Goal: Understand process/instructions: Learn about a topic

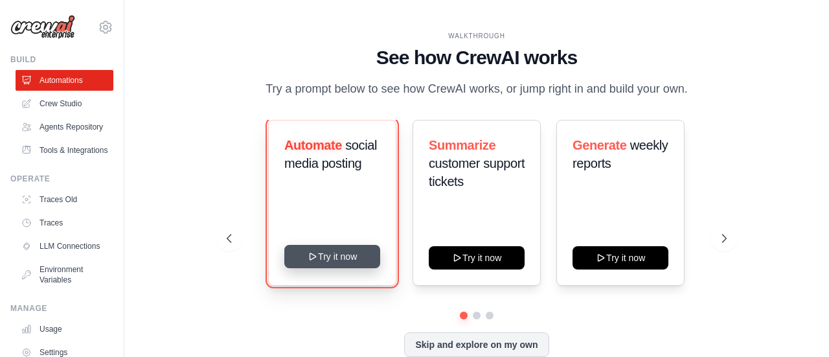
click at [339, 245] on button "Try it now" at bounding box center [332, 256] width 96 height 23
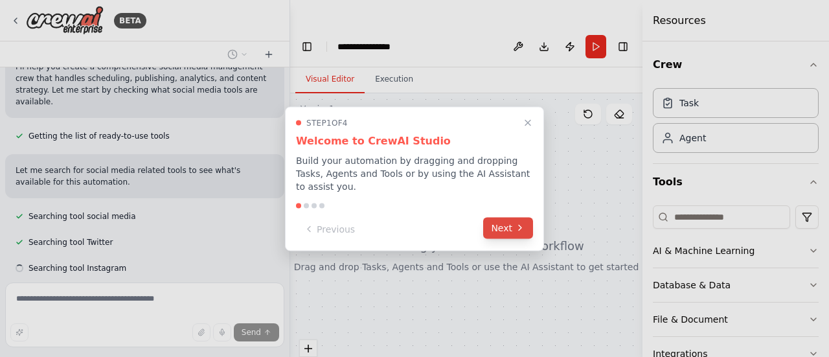
scroll to position [271, 0]
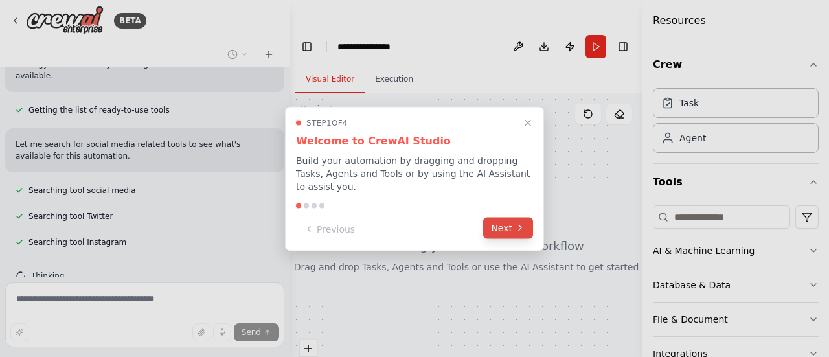
click at [504, 217] on button "Next" at bounding box center [508, 227] width 50 height 21
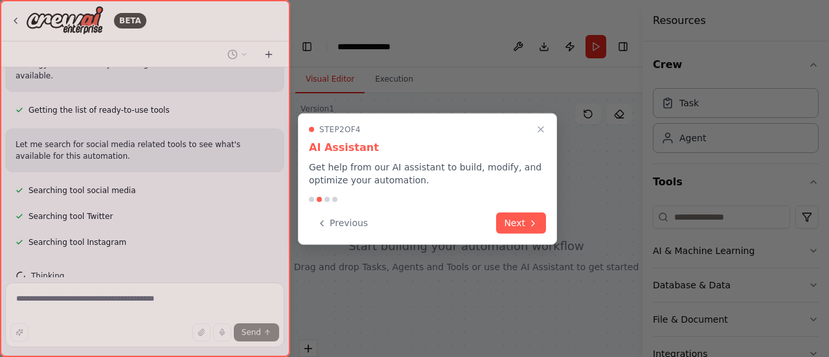
scroll to position [296, 0]
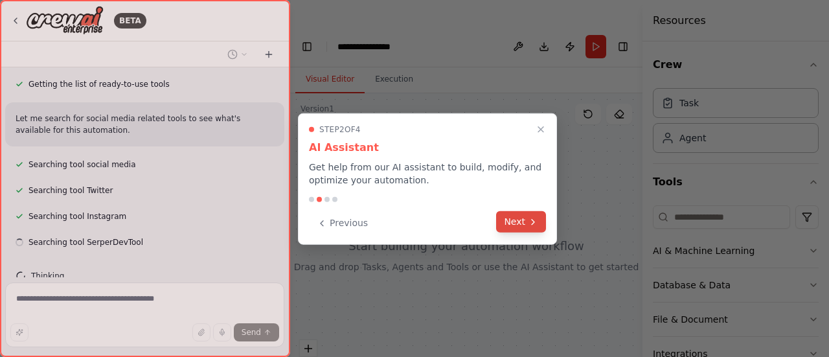
click at [504, 216] on button "Next" at bounding box center [521, 221] width 50 height 21
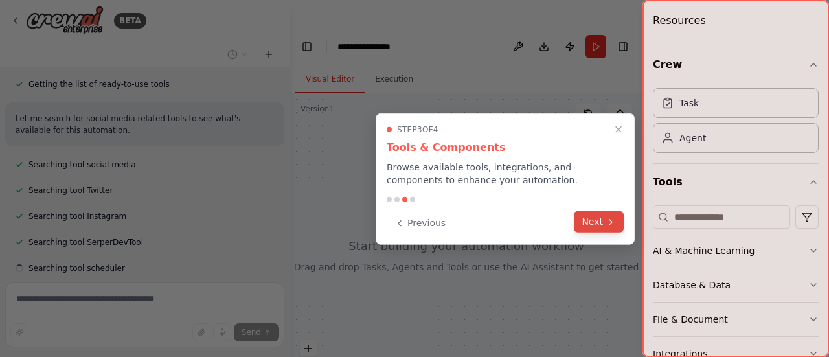
scroll to position [322, 0]
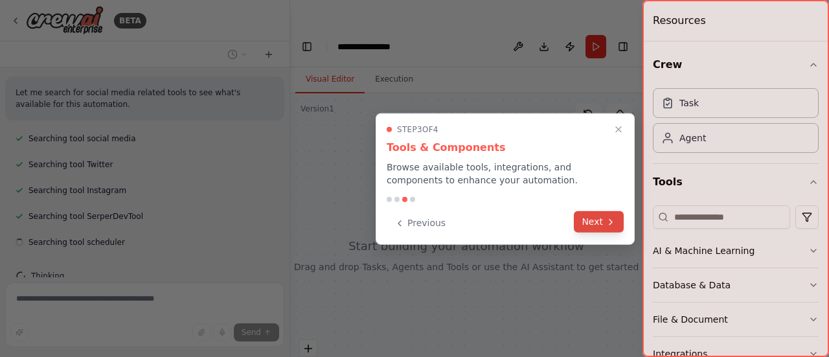
click at [594, 223] on button "Next" at bounding box center [599, 221] width 50 height 21
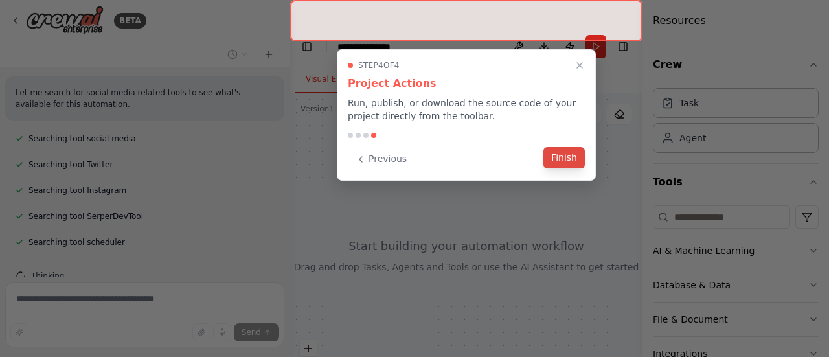
click at [575, 161] on button "Finish" at bounding box center [563, 157] width 41 height 21
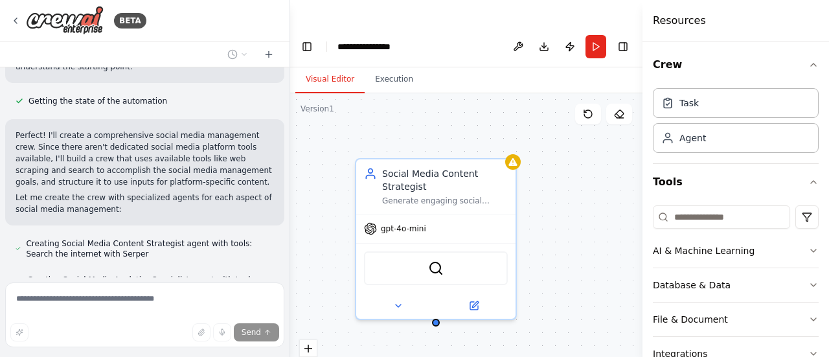
scroll to position [709, 0]
